Goal: Find specific page/section: Find specific page/section

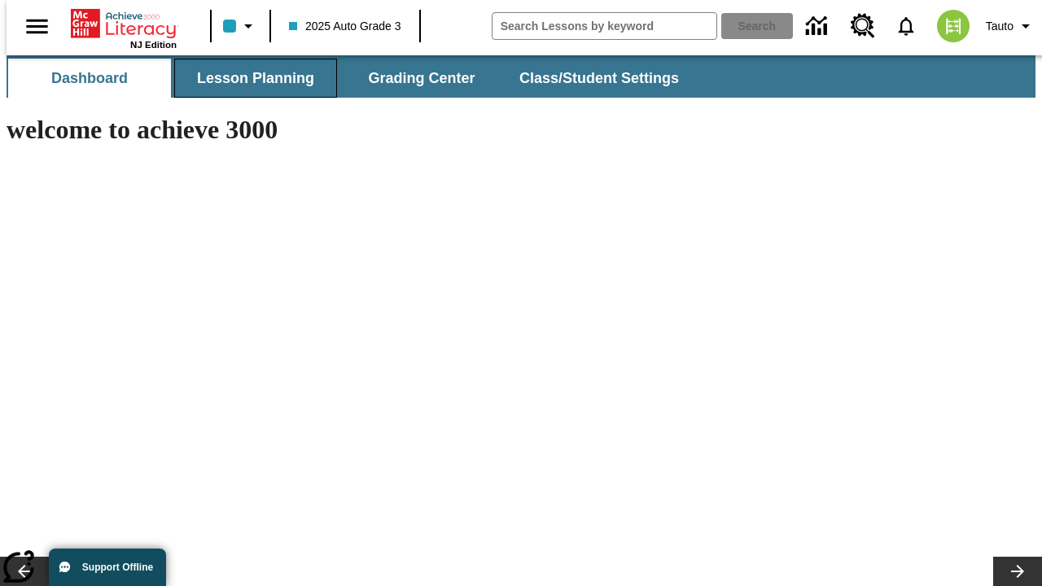
click at [249, 78] on span "Lesson Planning" at bounding box center [255, 78] width 117 height 19
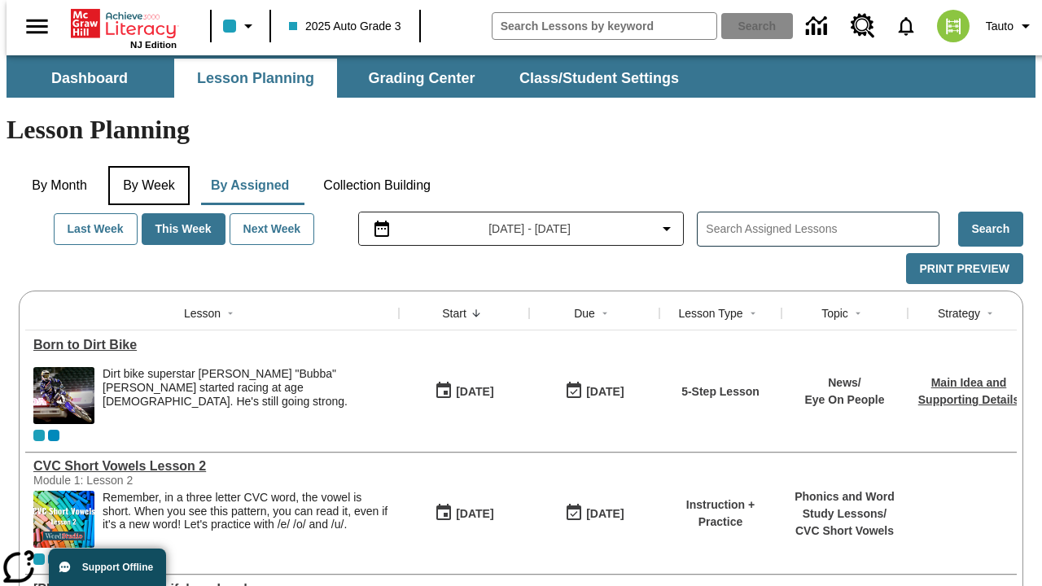
click at [146, 166] on button "By Week" at bounding box center [148, 185] width 81 height 39
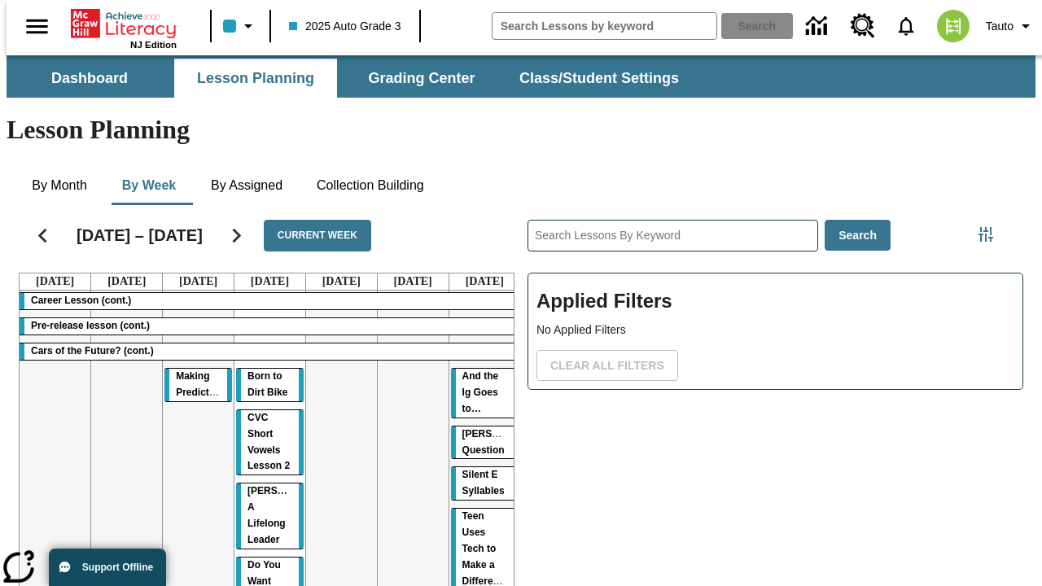
scroll to position [0, 1]
drag, startPoint x: 186, startPoint y: 315, endPoint x: 478, endPoint y: 408, distance: 306.7
click at [478, 408] on tr "Career Lesson (cont.) Pre-release lesson (cont.) Cars of the Future? (cont.) Ma…" at bounding box center [270, 518] width 501 height 454
